Goal: Task Accomplishment & Management: Use online tool/utility

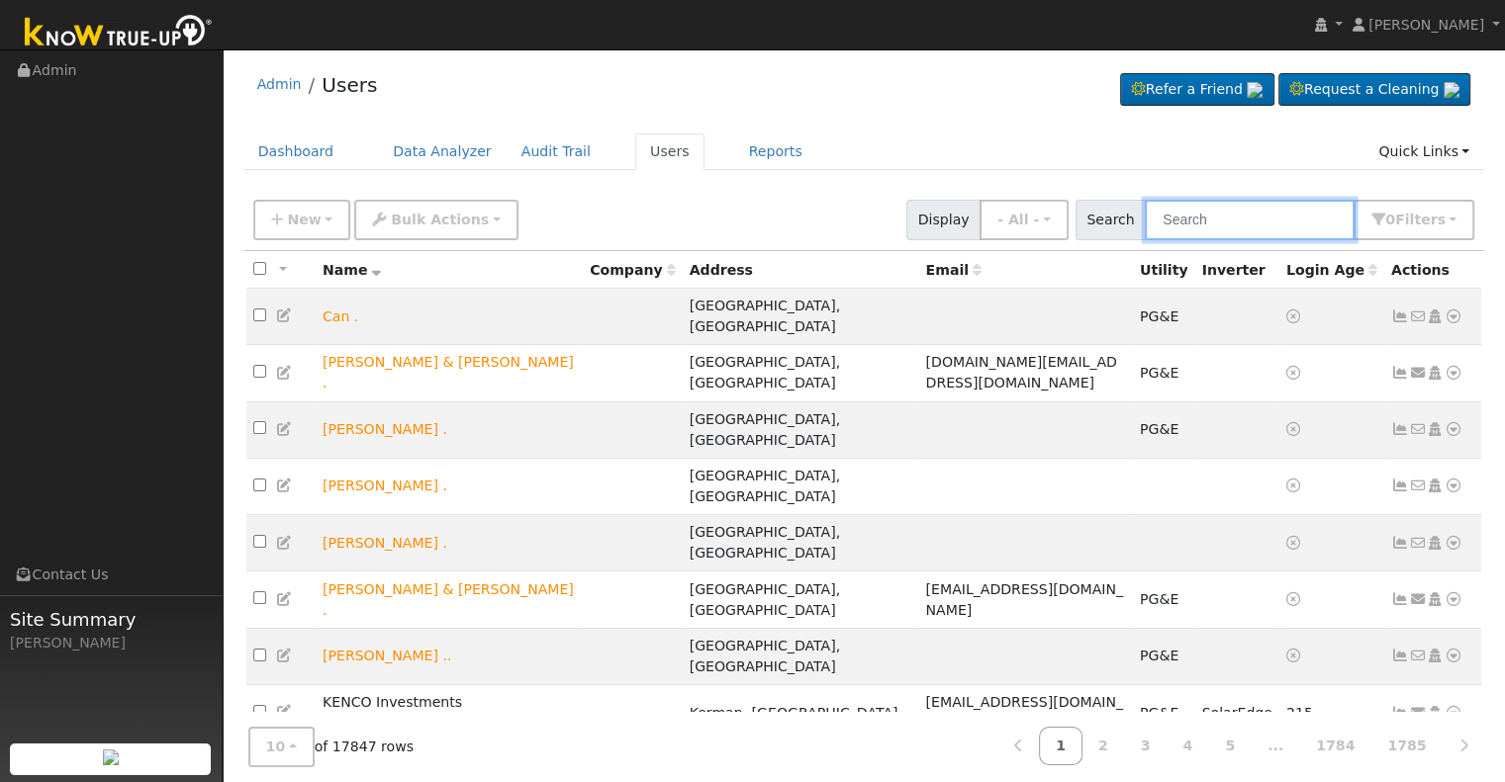
click at [1219, 217] on input "text" at bounding box center [1250, 220] width 210 height 41
paste input "https://zoom.us/j/2469684687?pwd=NU1pTHExUnkvVGRmMzJ5cHp6Y3NoZz09"
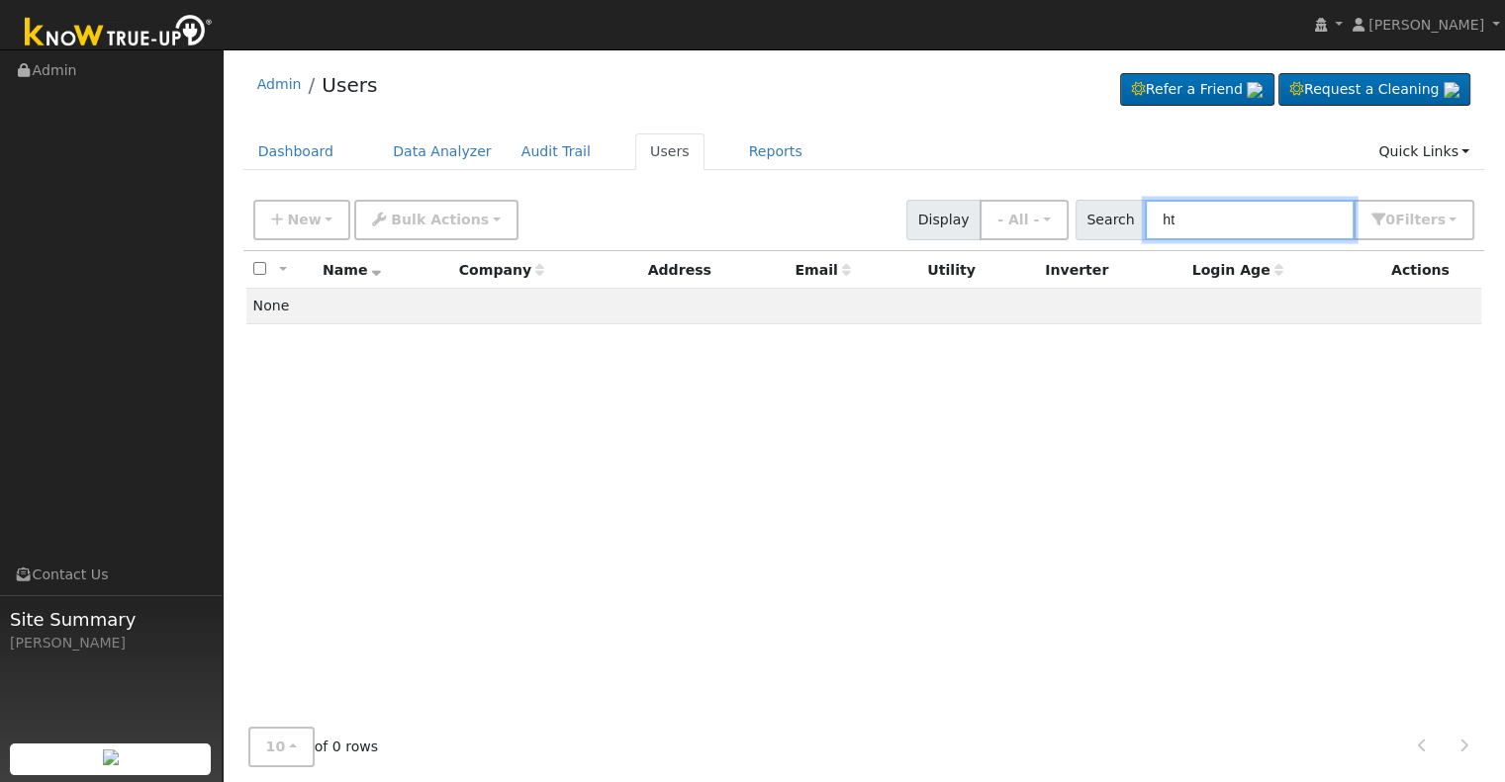
type input "h"
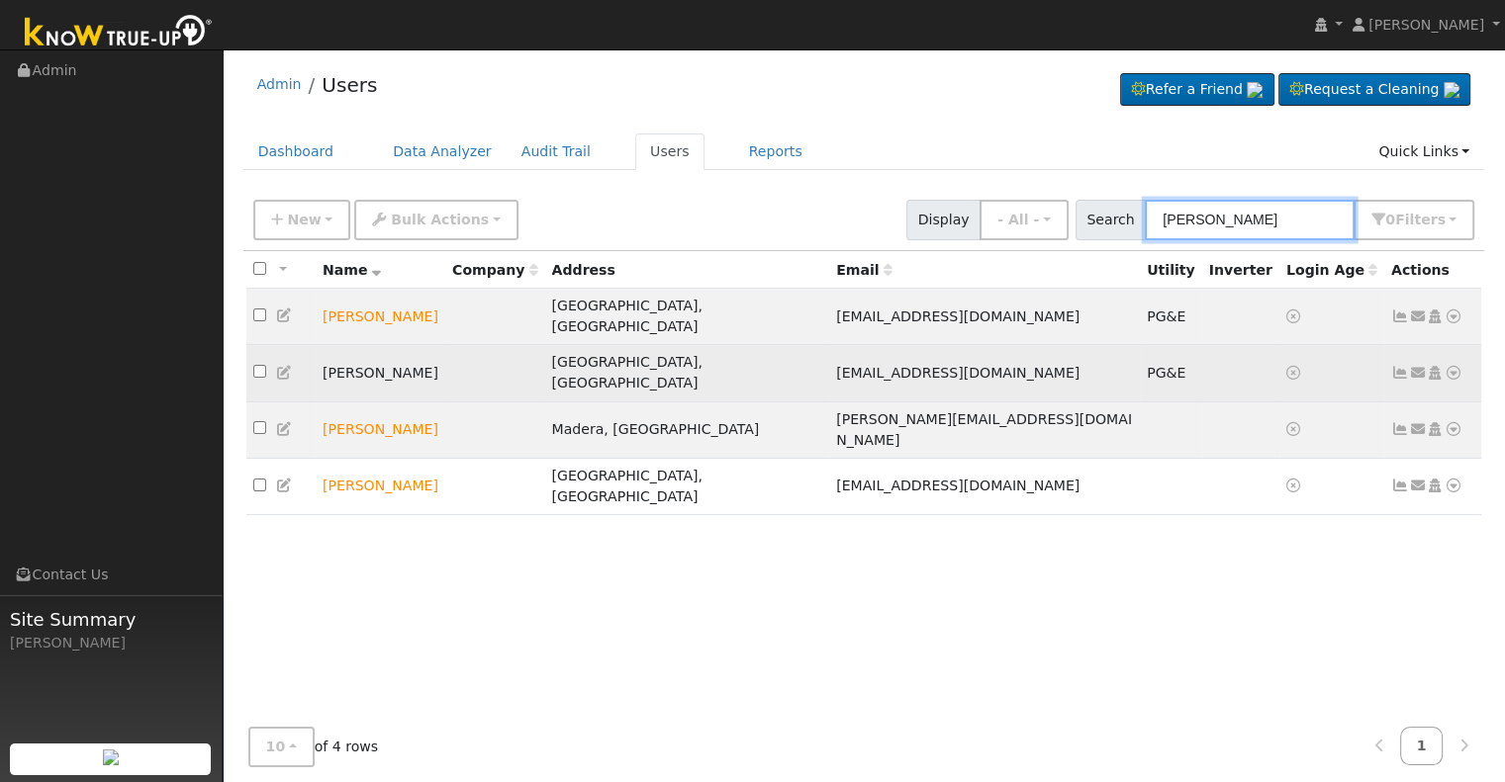
type input "ryan har"
click at [1393, 366] on icon at bounding box center [1400, 373] width 18 height 14
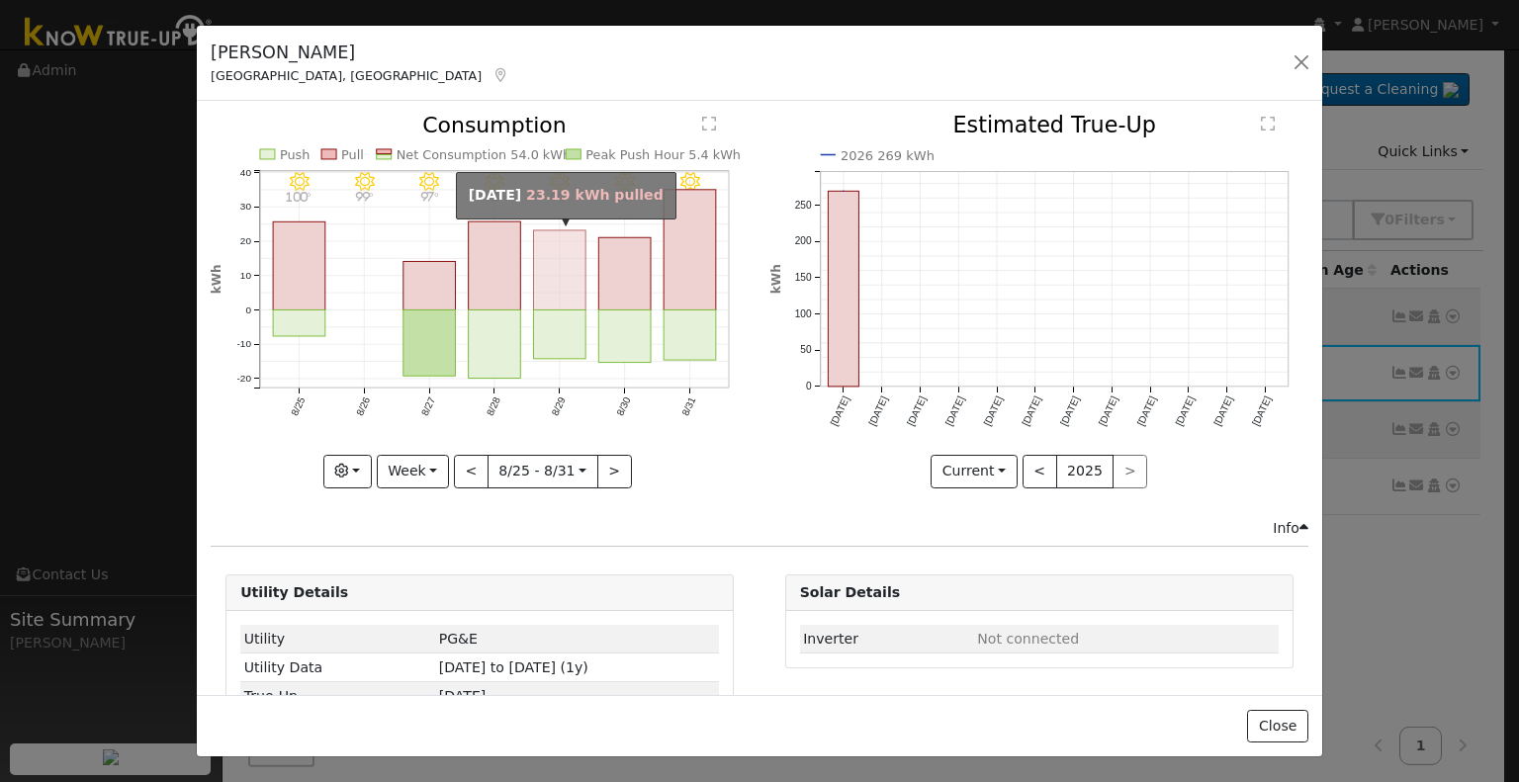
click at [558, 278] on rect "onclick=""" at bounding box center [560, 270] width 52 height 80
type input "2025-08-29"
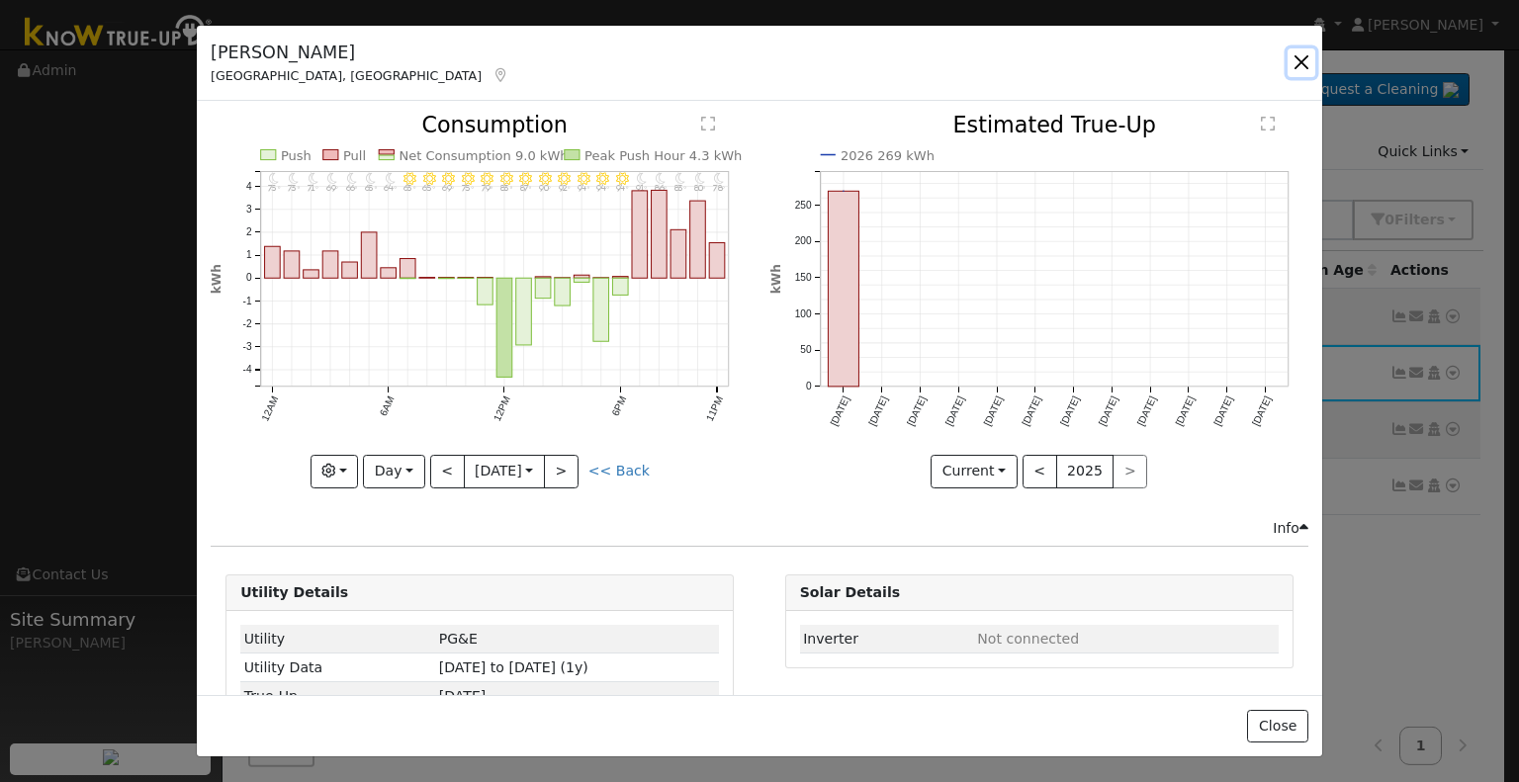
click at [1296, 65] on button "button" at bounding box center [1302, 62] width 28 height 28
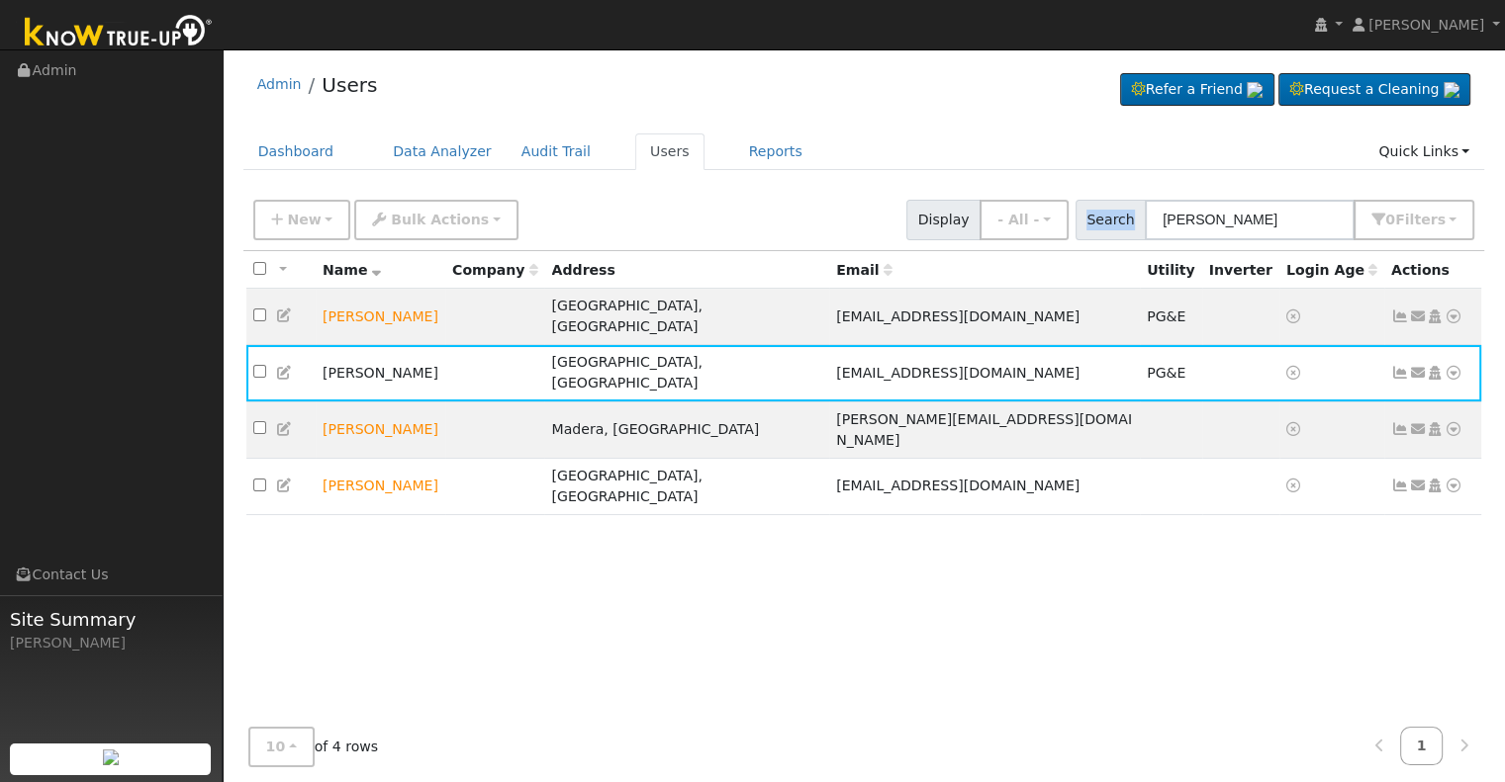
drag, startPoint x: 1287, startPoint y: 199, endPoint x: 999, endPoint y: 215, distance: 288.3
click at [999, 215] on div "New Add User Quick Add Quick Connect Quick Convert Lead Bulk Actions Send Email…" at bounding box center [863, 216] width 1229 height 47
click at [1266, 224] on input "ryan har" at bounding box center [1250, 220] width 210 height 41
drag, startPoint x: 1260, startPoint y: 218, endPoint x: 1140, endPoint y: 213, distance: 120.8
click at [1140, 213] on div "Search ryan har 0 Filter s Role Show - All - Show Leads Admin Billing Admin Acc…" at bounding box center [1275, 220] width 400 height 41
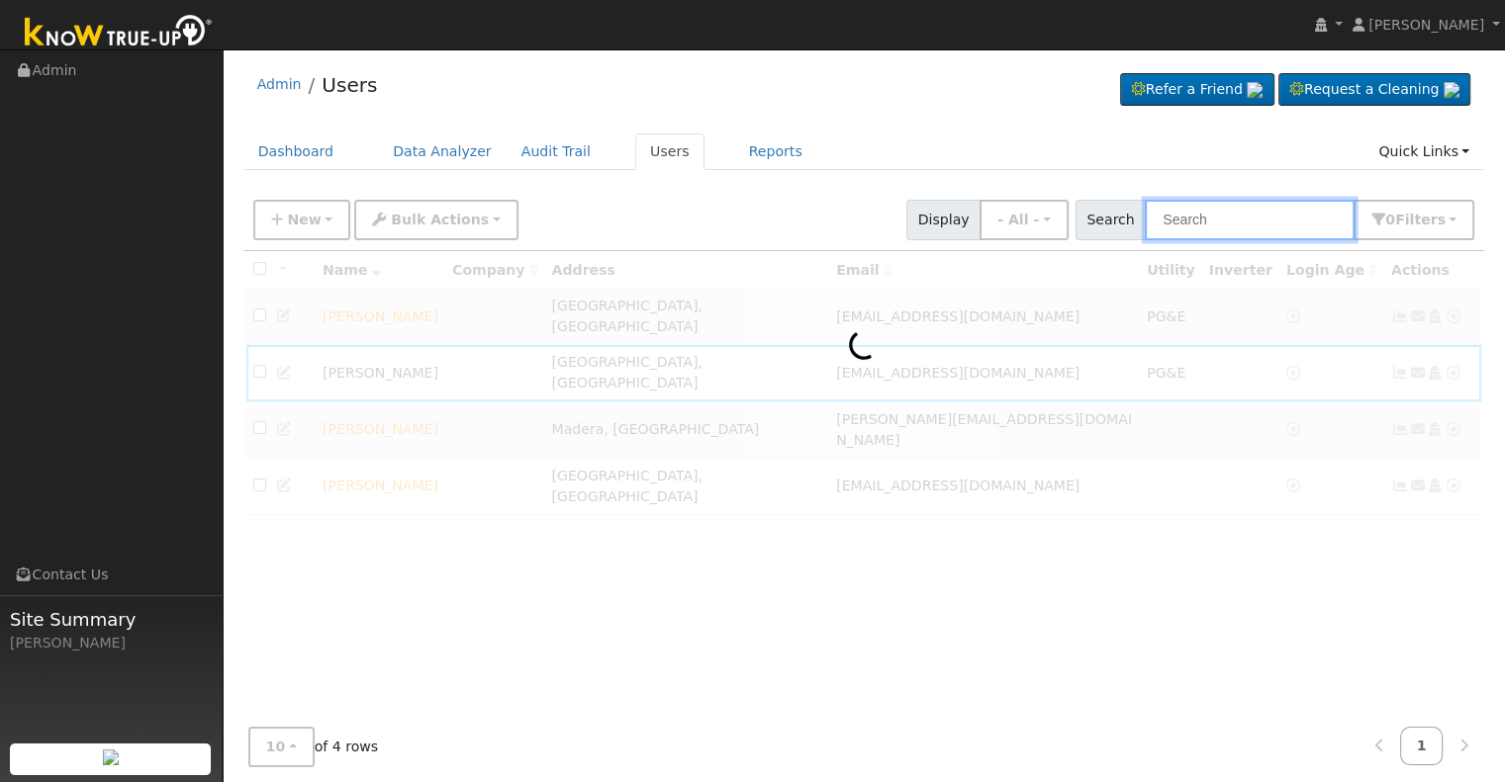
paste input "[PERSON_NAME]"
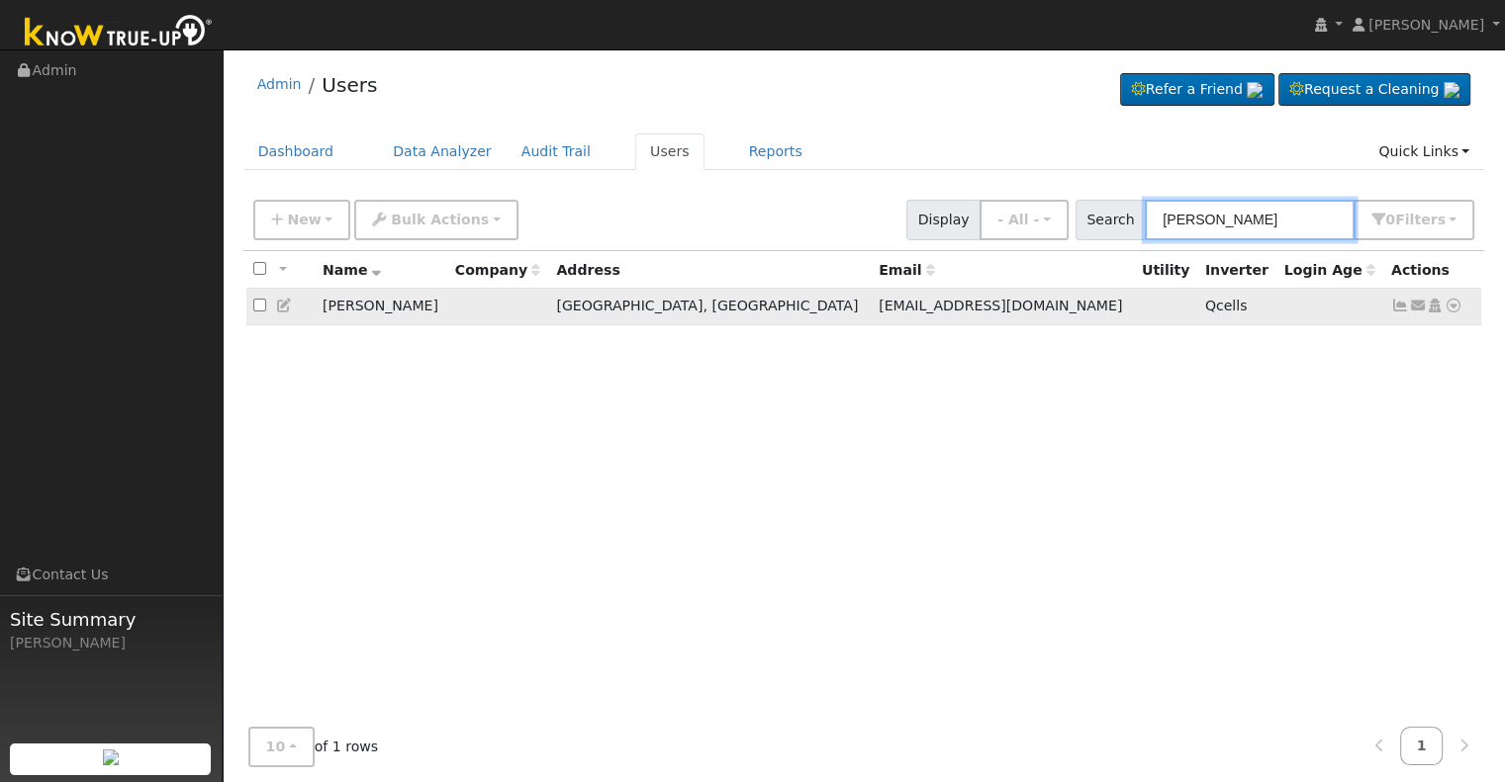
type input "[PERSON_NAME]"
click at [1402, 304] on icon at bounding box center [1400, 306] width 18 height 14
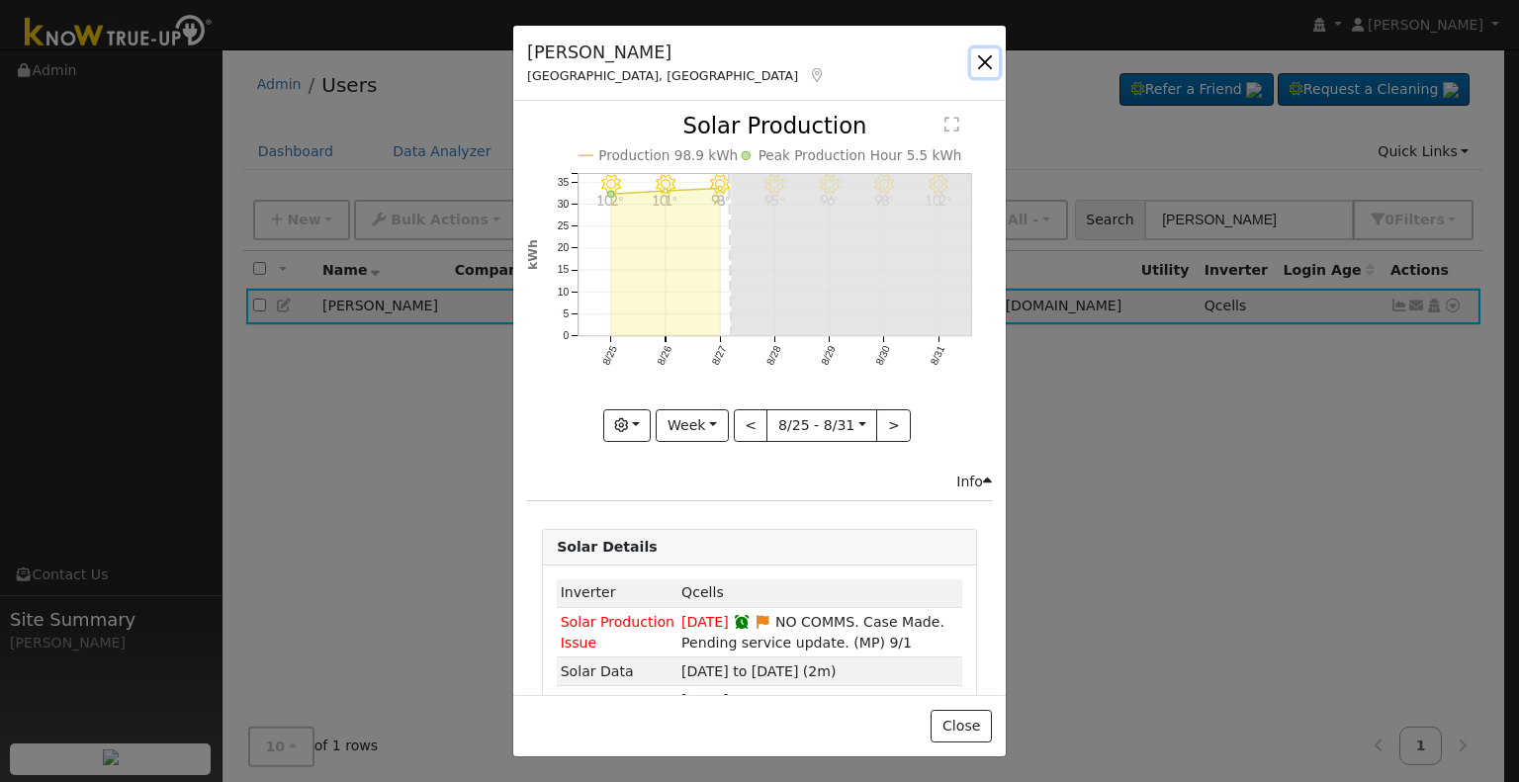
click at [978, 62] on button "button" at bounding box center [985, 62] width 28 height 28
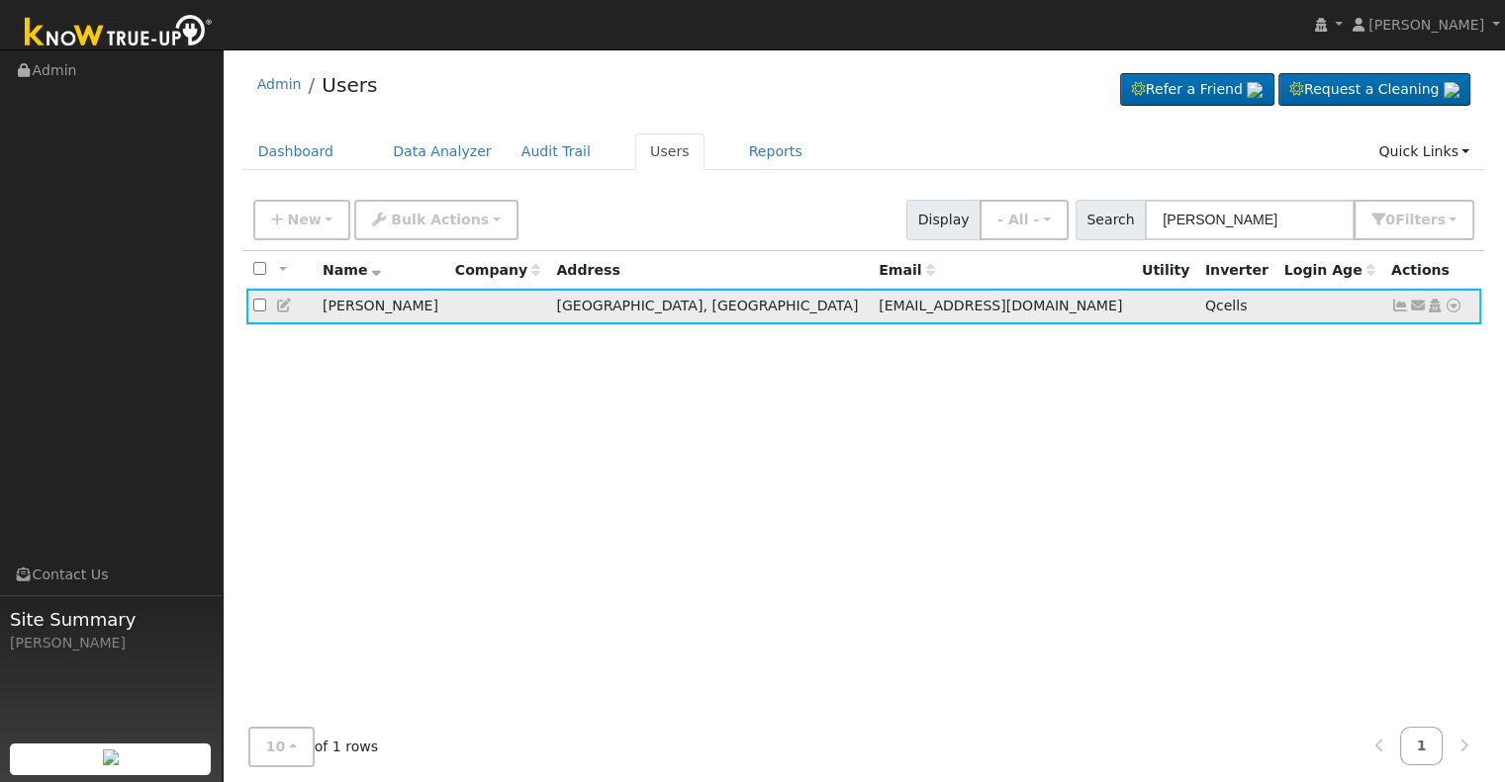
click at [1448, 307] on icon at bounding box center [1453, 306] width 18 height 14
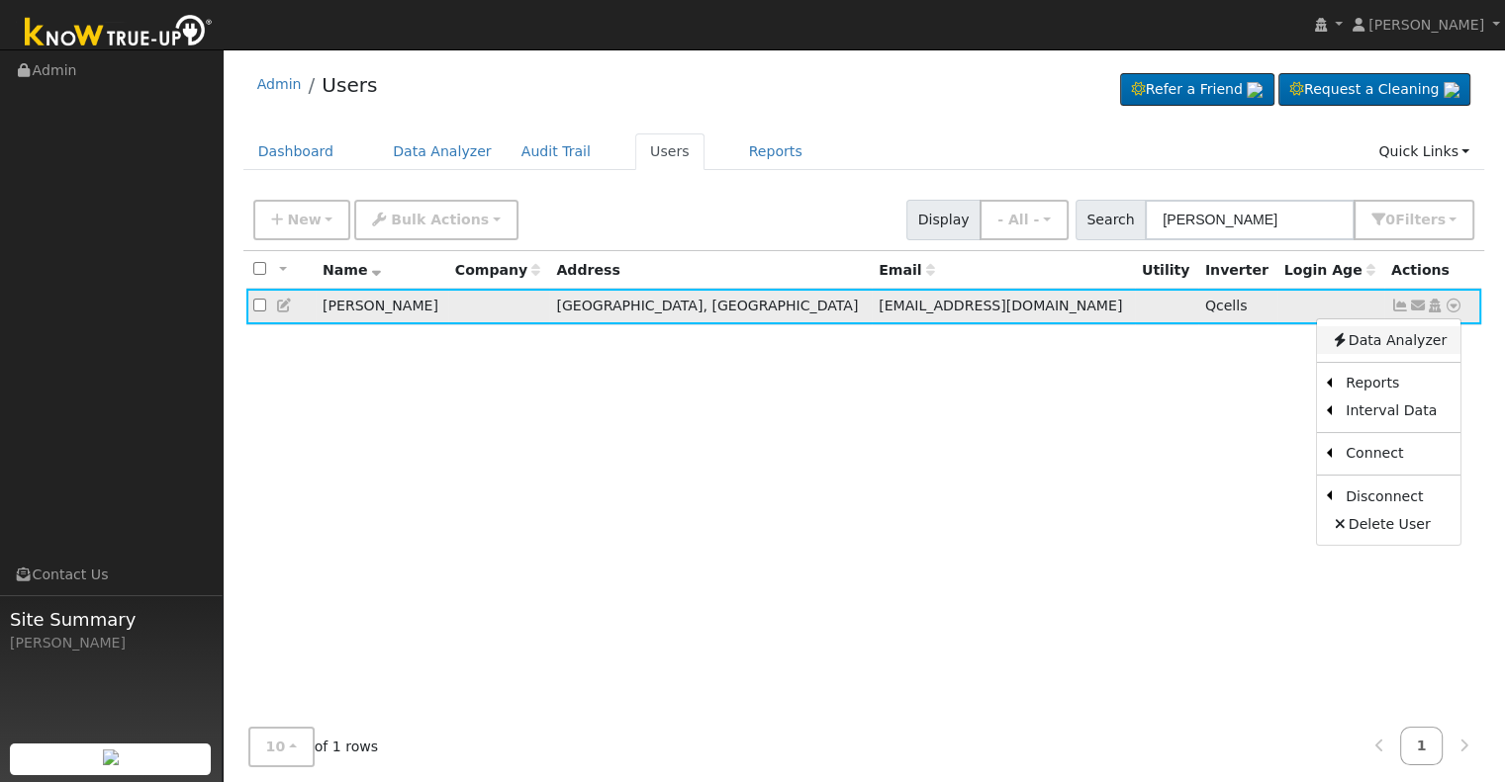
click at [1409, 346] on link "Data Analyzer" at bounding box center [1388, 340] width 143 height 28
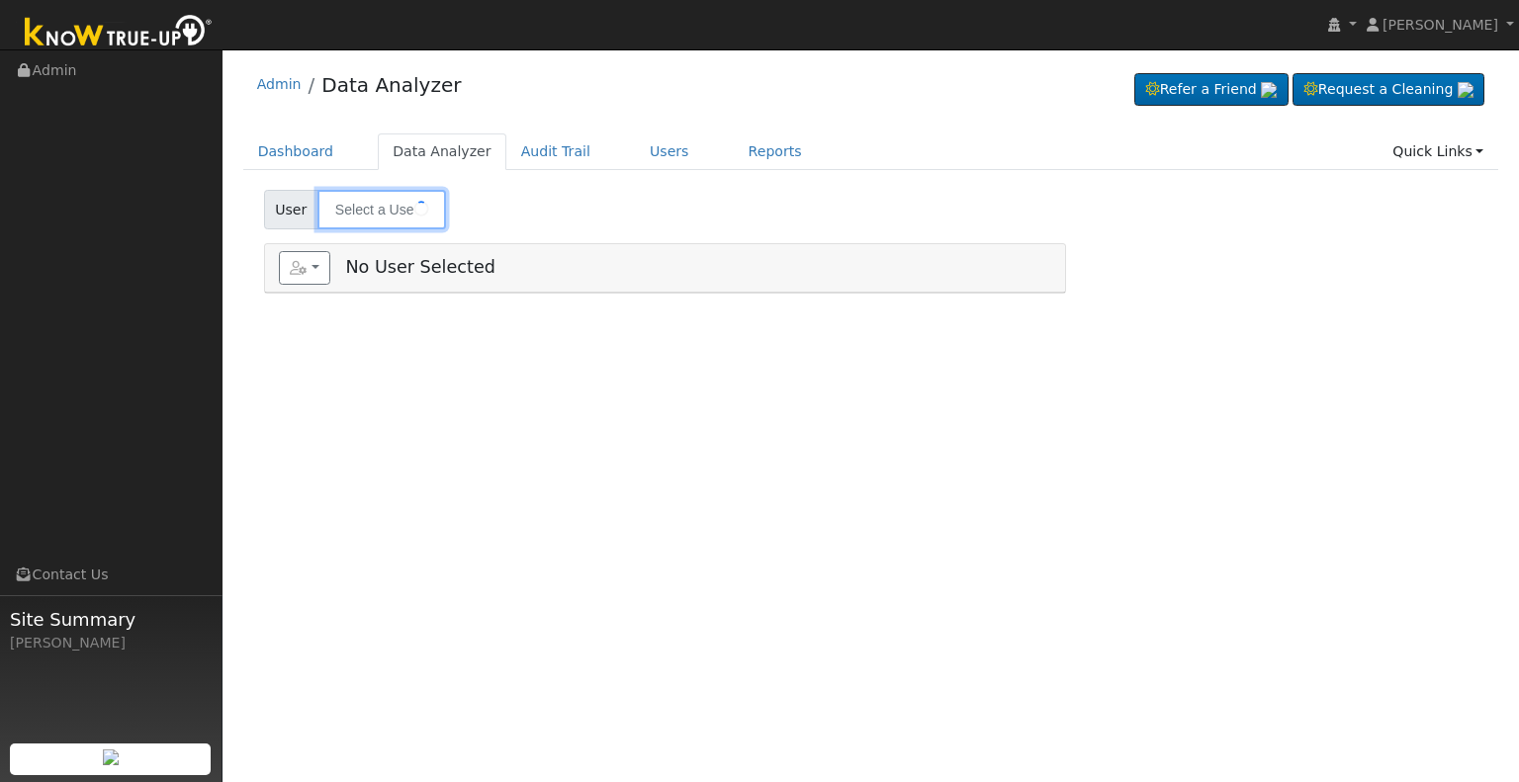
type input "[PERSON_NAME]"
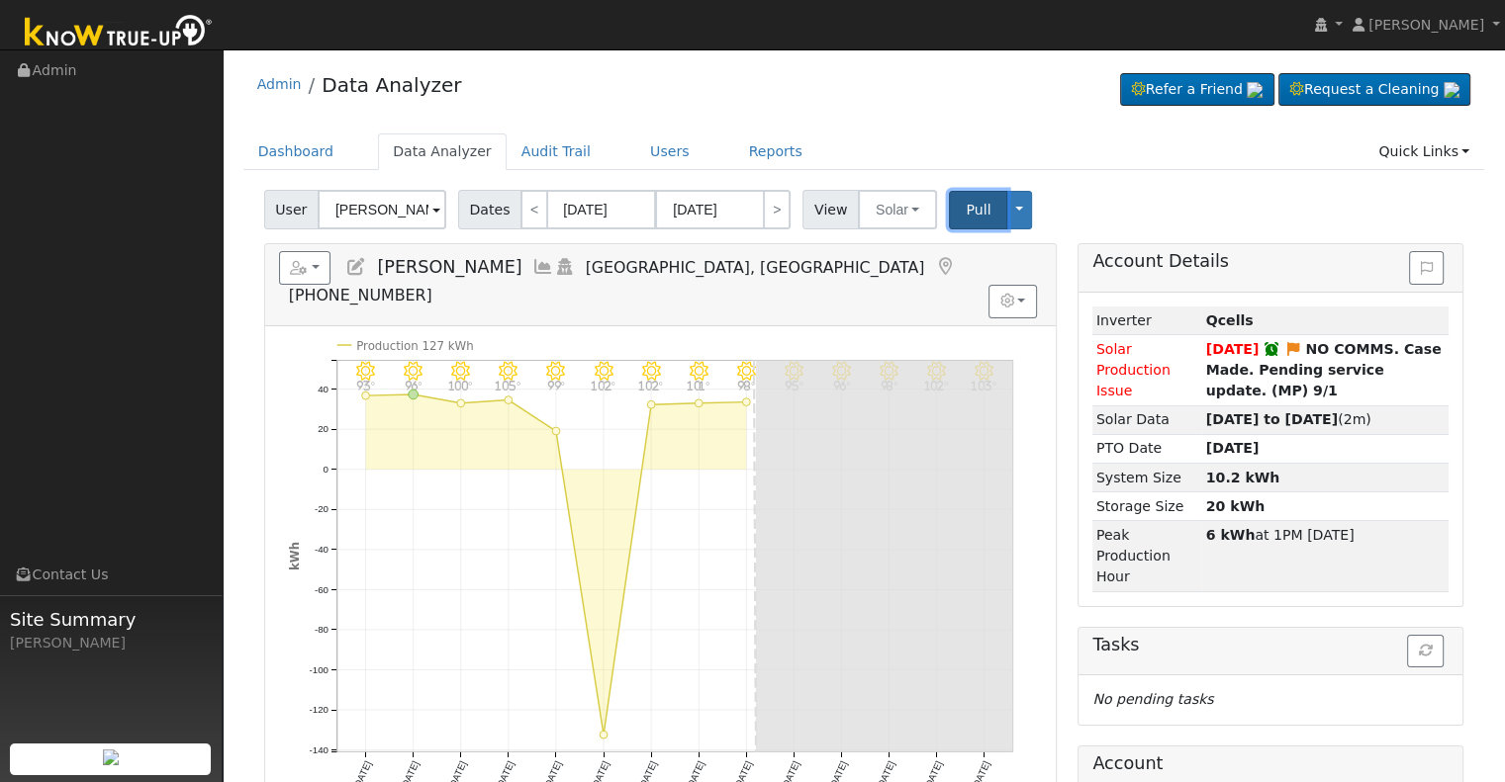
click at [966, 209] on span "Pull" at bounding box center [978, 210] width 25 height 16
